Goal: Information Seeking & Learning: Learn about a topic

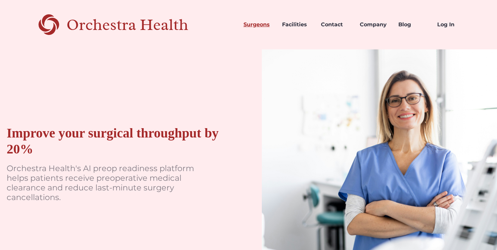
click at [258, 24] on link "Surgeons" at bounding box center [257, 24] width 39 height 23
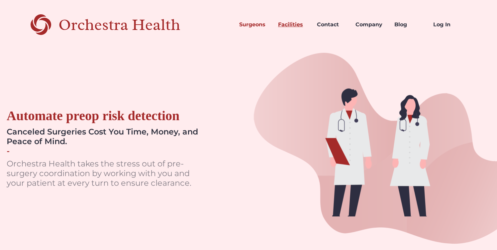
click at [286, 21] on link "Facilities" at bounding box center [292, 24] width 39 height 23
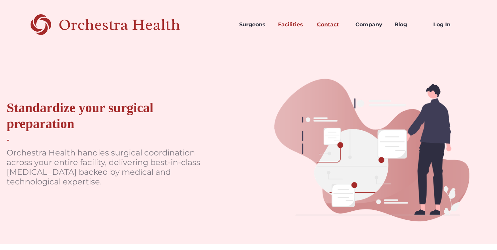
click at [330, 28] on link "Contact" at bounding box center [331, 24] width 39 height 23
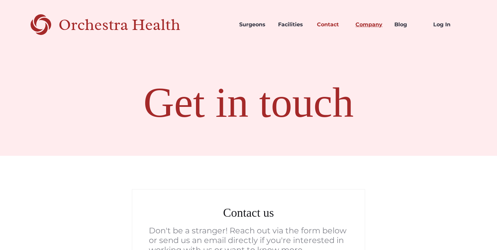
click at [371, 24] on link "Company" at bounding box center [369, 24] width 39 height 23
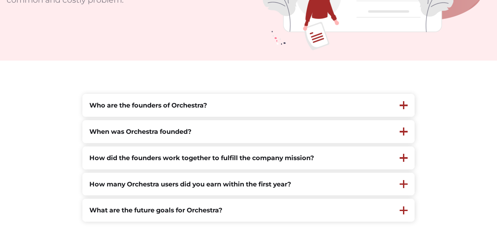
scroll to position [145, 0]
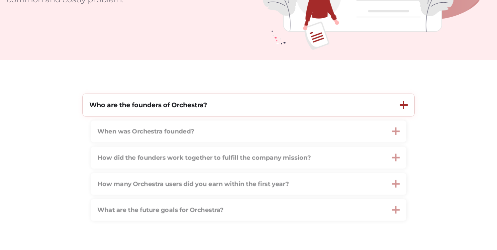
click at [287, 108] on div "Who are the founders of Orchestra?" at bounding box center [238, 105] width 311 height 22
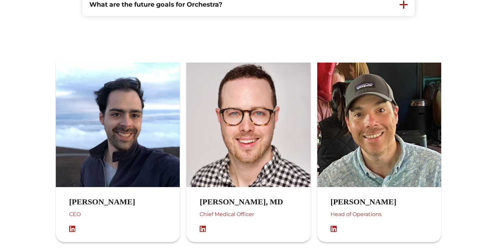
scroll to position [410, 0]
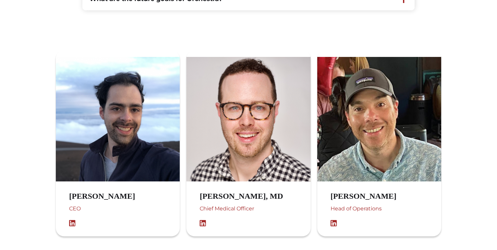
click at [227, 192] on h3 "[PERSON_NAME], MD" at bounding box center [248, 196] width 97 height 10
click at [204, 222] on img at bounding box center [205, 223] width 10 height 7
